Goal: Task Accomplishment & Management: Use online tool/utility

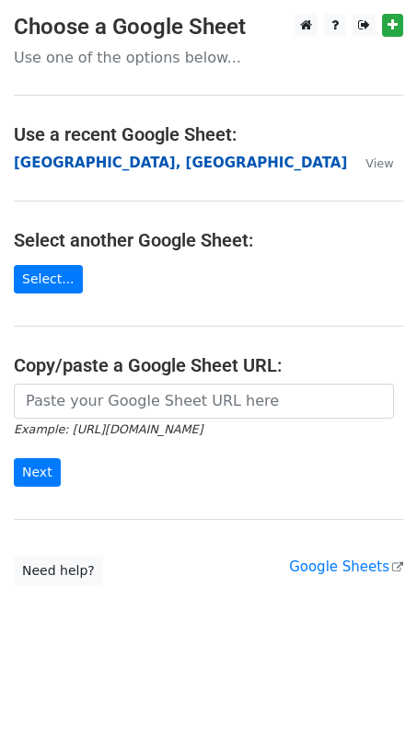
click at [89, 163] on strong "[GEOGRAPHIC_DATA], [GEOGRAPHIC_DATA]" at bounding box center [180, 163] width 333 height 17
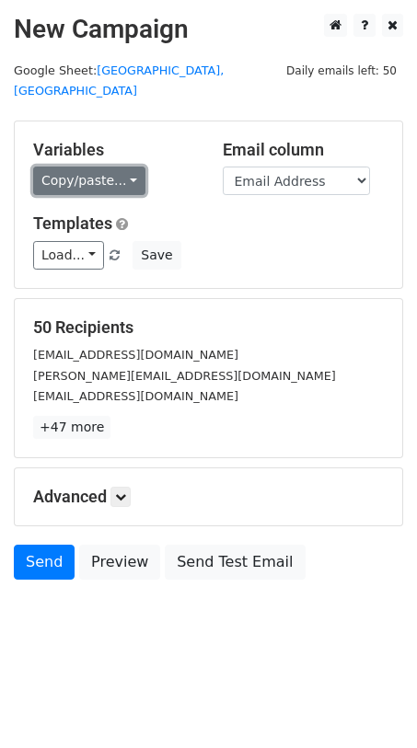
click at [117, 167] on link "Copy/paste..." at bounding box center [89, 181] width 112 height 29
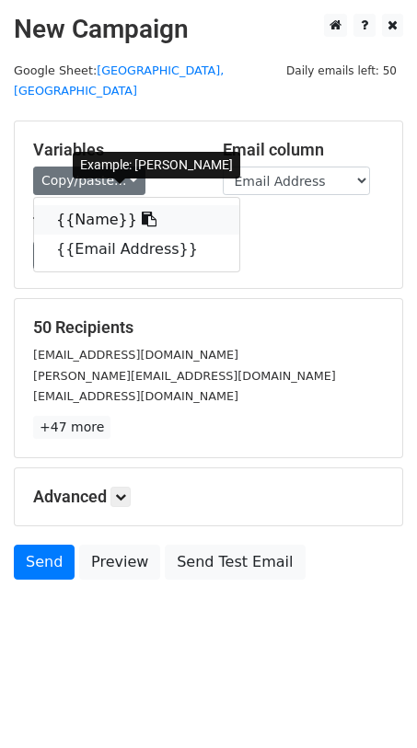
click at [132, 205] on link "{{Name}}" at bounding box center [136, 219] width 205 height 29
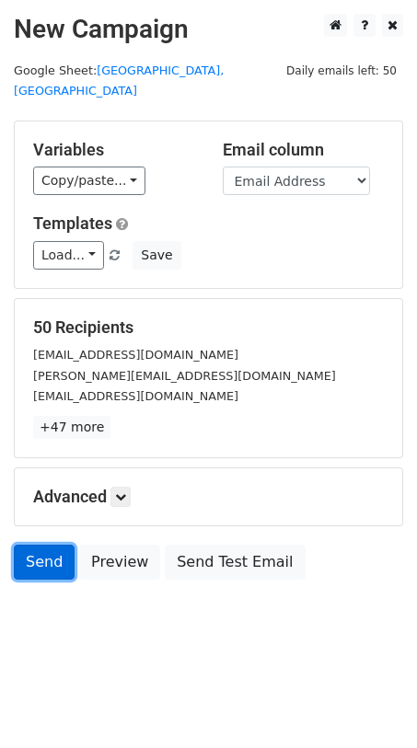
click at [52, 545] on link "Send" at bounding box center [44, 562] width 61 height 35
